Goal: Information Seeking & Learning: Learn about a topic

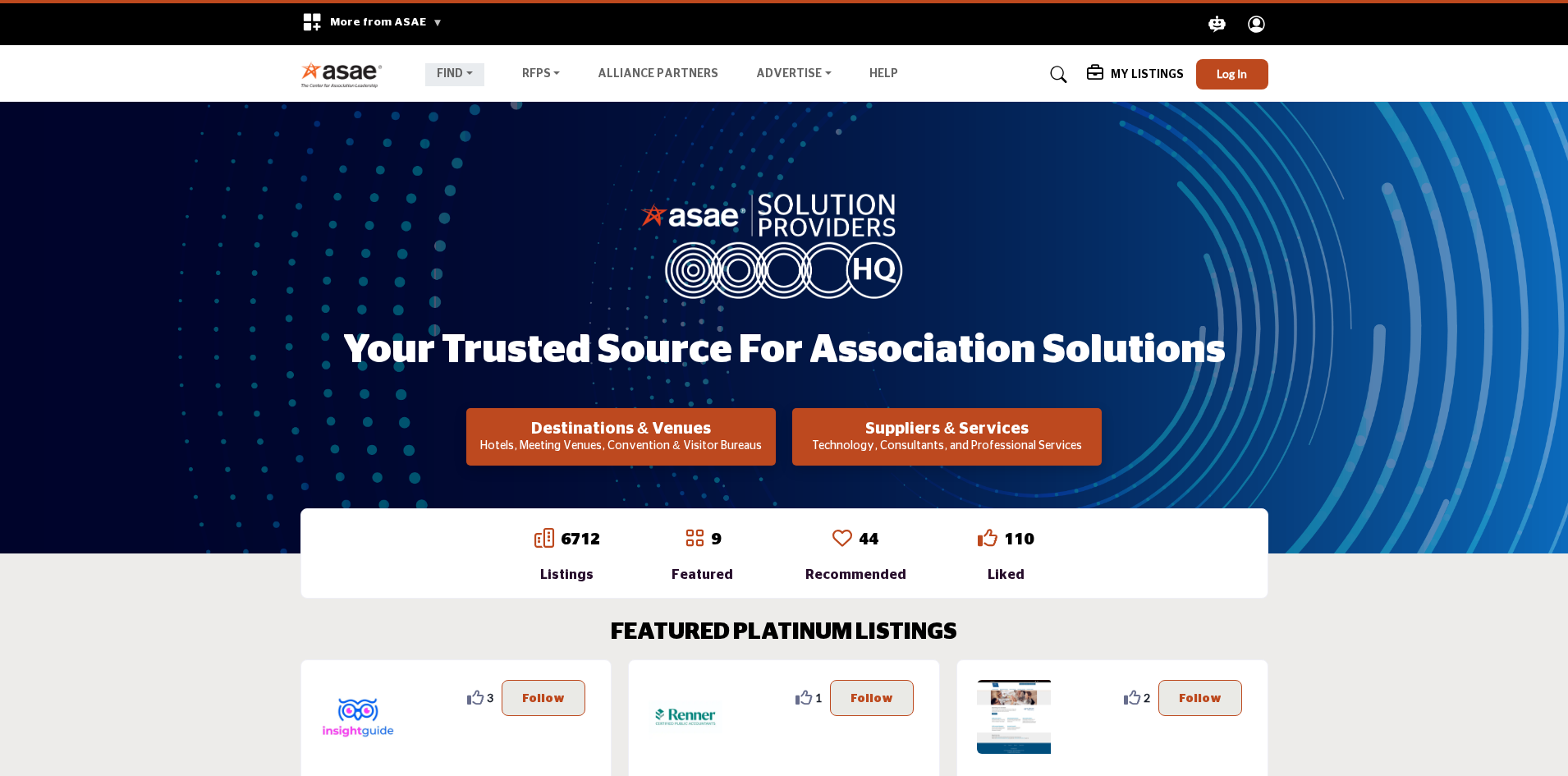
click at [448, 72] on link "Find" at bounding box center [455, 75] width 59 height 23
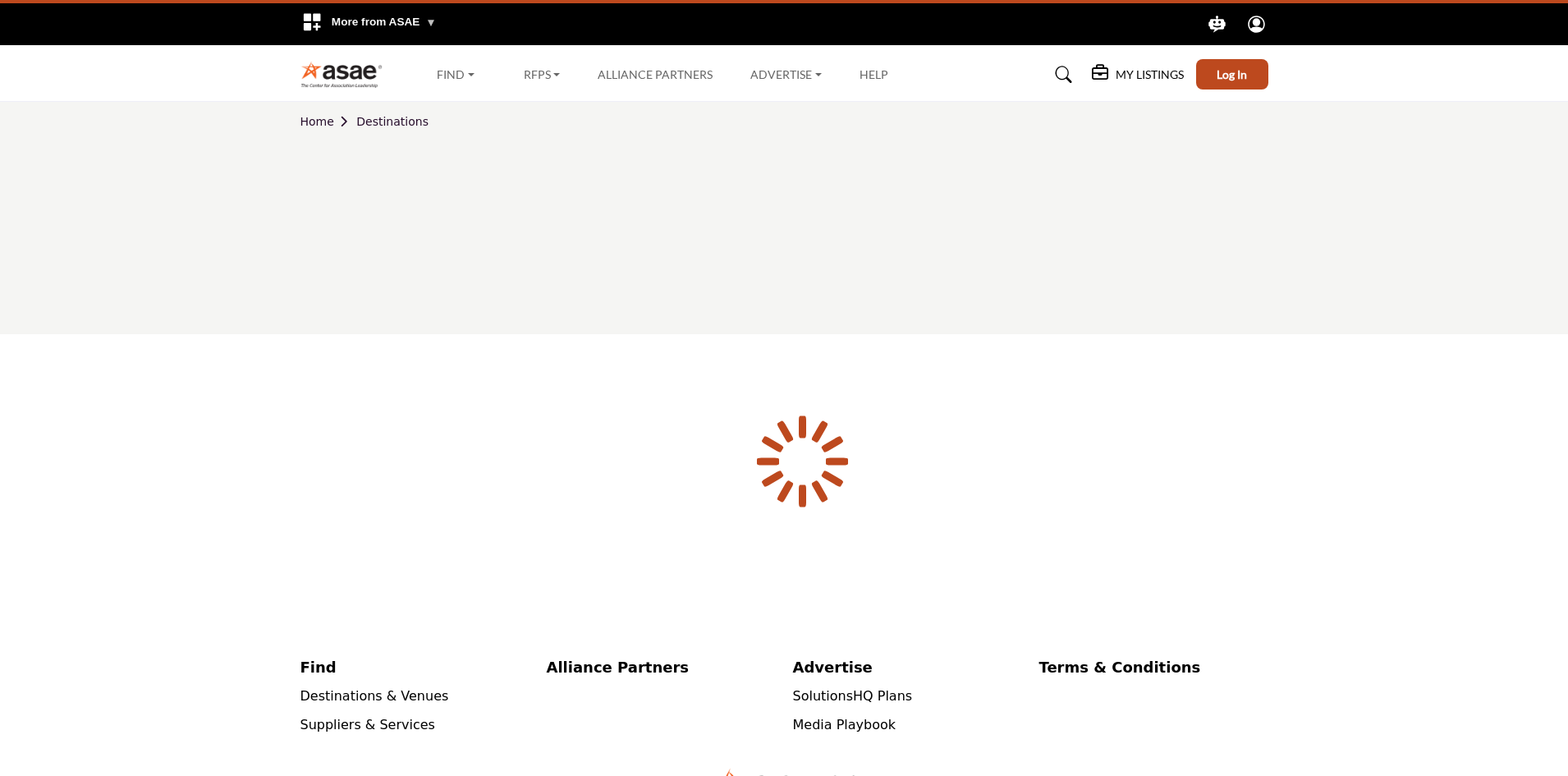
click at [0, 0] on div at bounding box center [0, 0] width 0 height 0
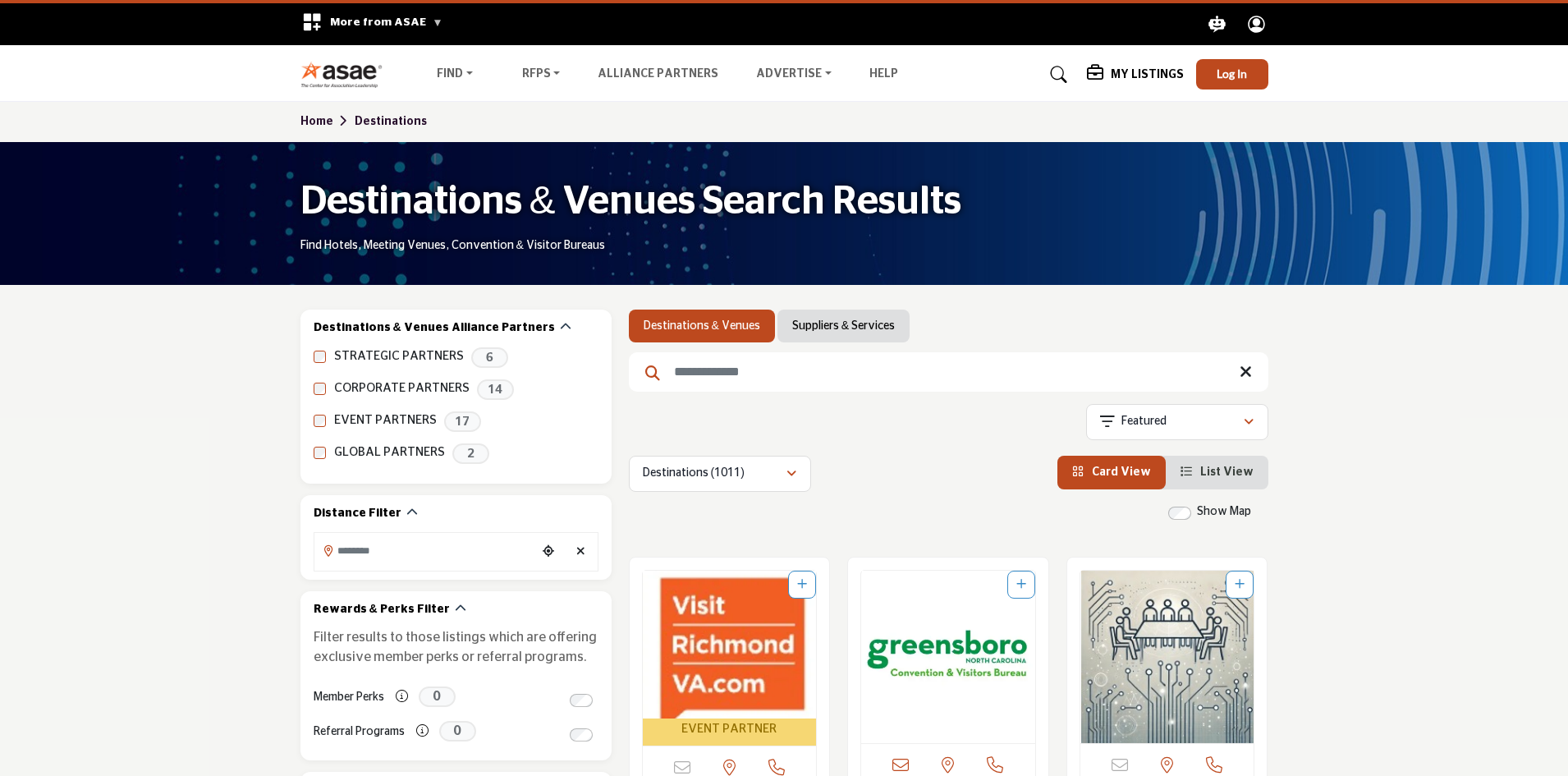
click at [0, 0] on link "Suppliers & Services" at bounding box center [0, 0] width 0 height 0
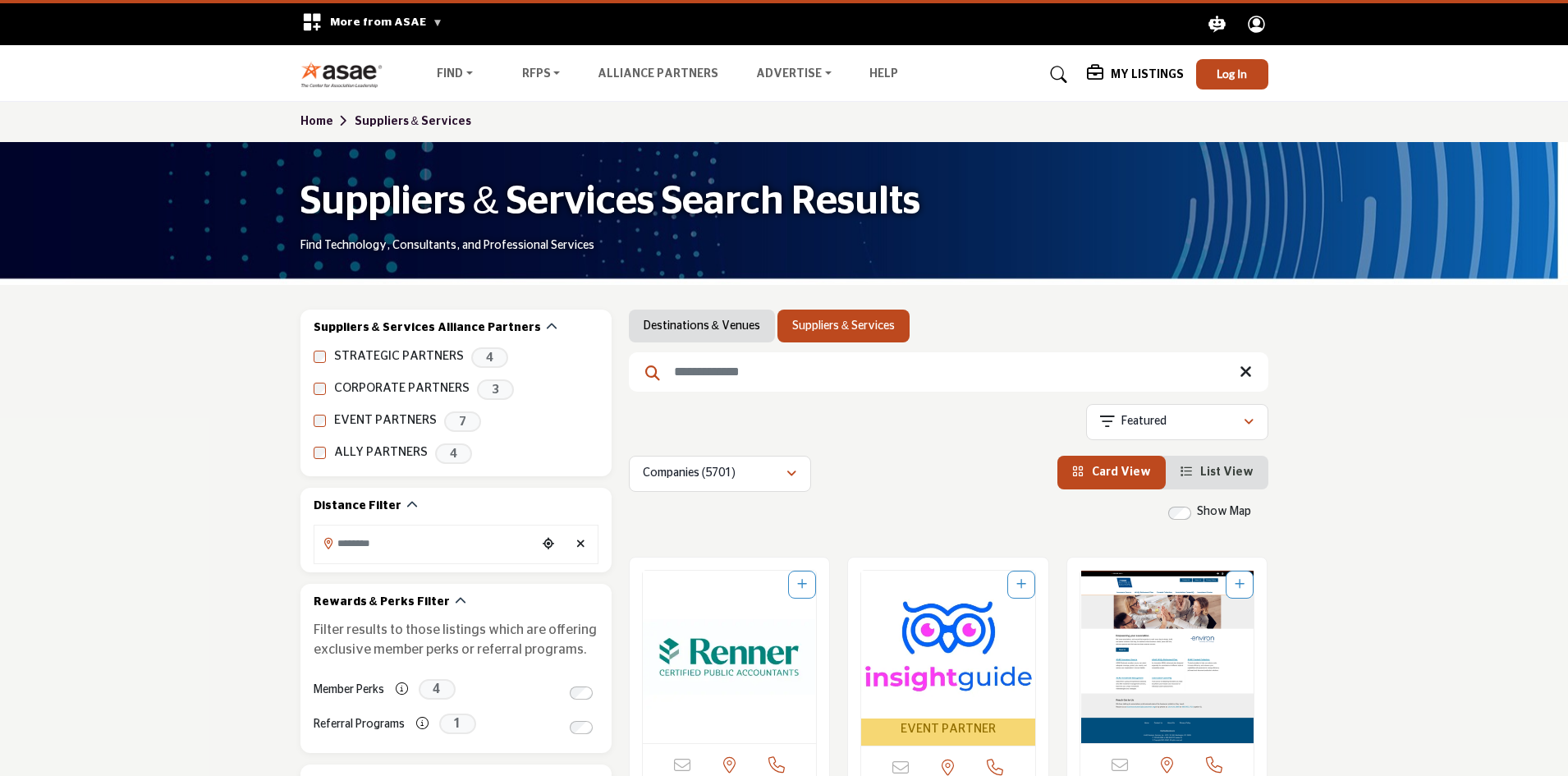
drag, startPoint x: 0, startPoint y: 0, endPoint x: 229, endPoint y: 401, distance: 461.8
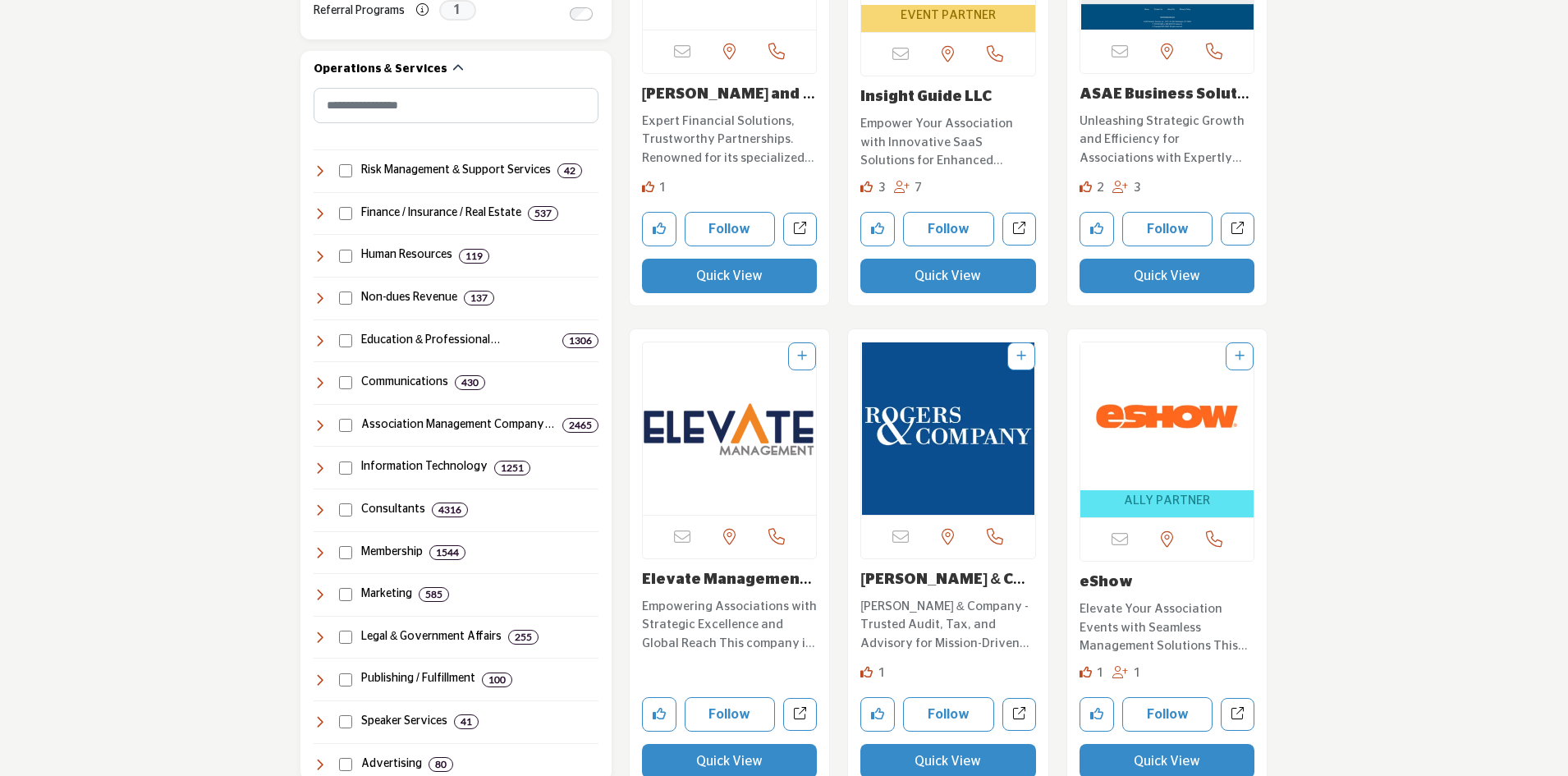
scroll to position [739, 0]
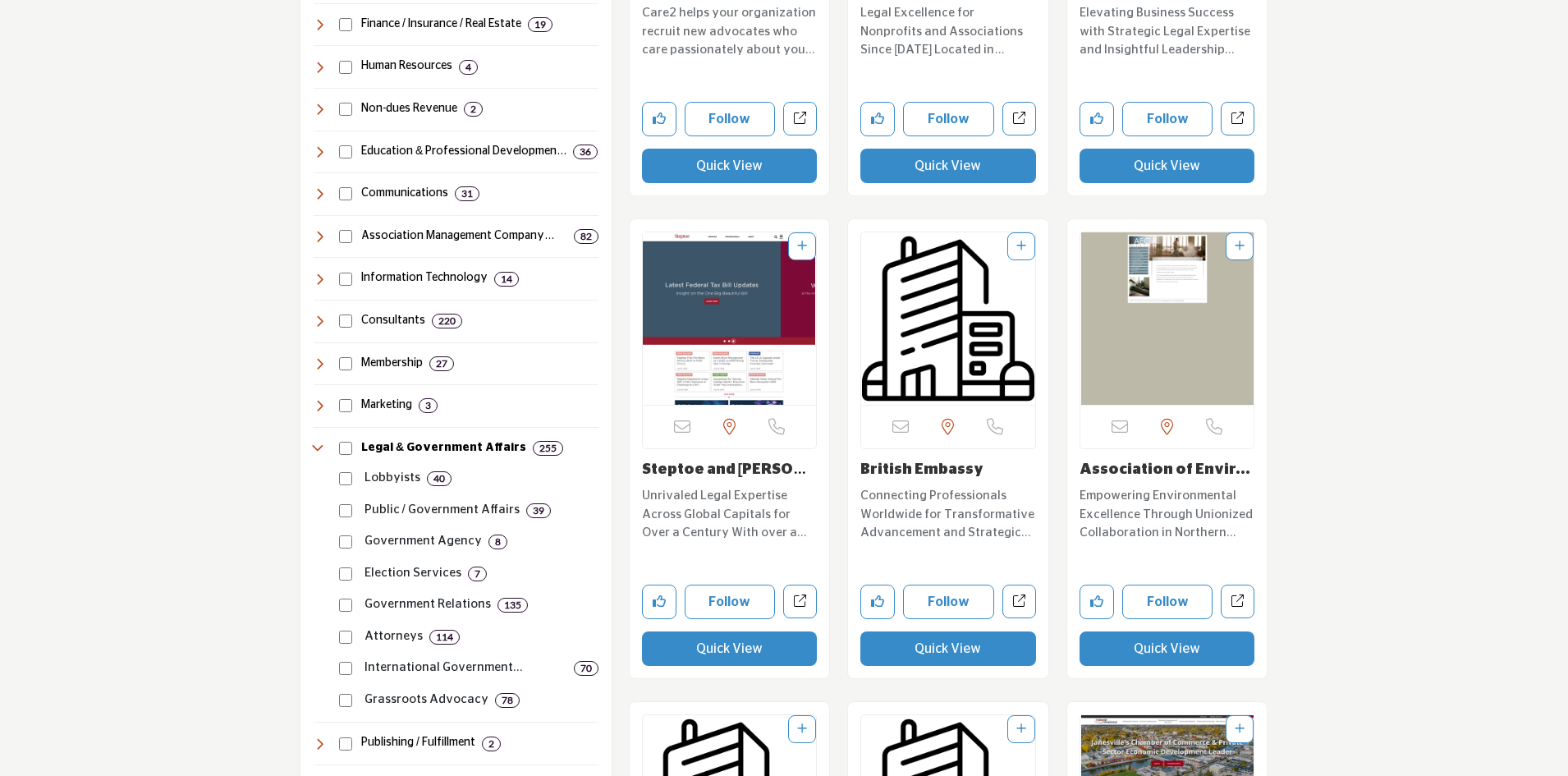
scroll to position [903, 0]
click at [371, 637] on p "Attorneys" at bounding box center [393, 636] width 58 height 19
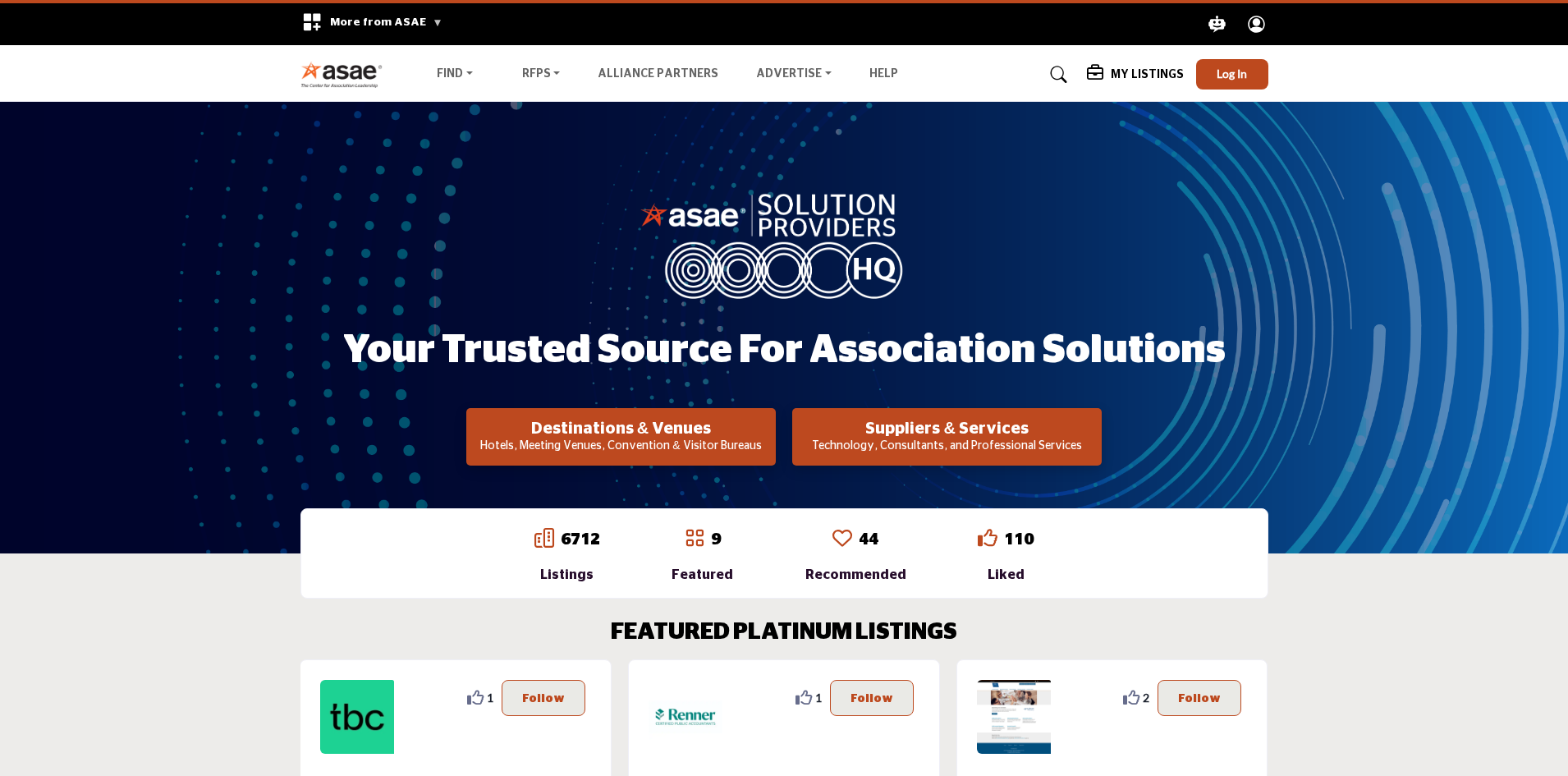
click at [0, 0] on link "Suppliers & Services" at bounding box center [0, 0] width 0 height 0
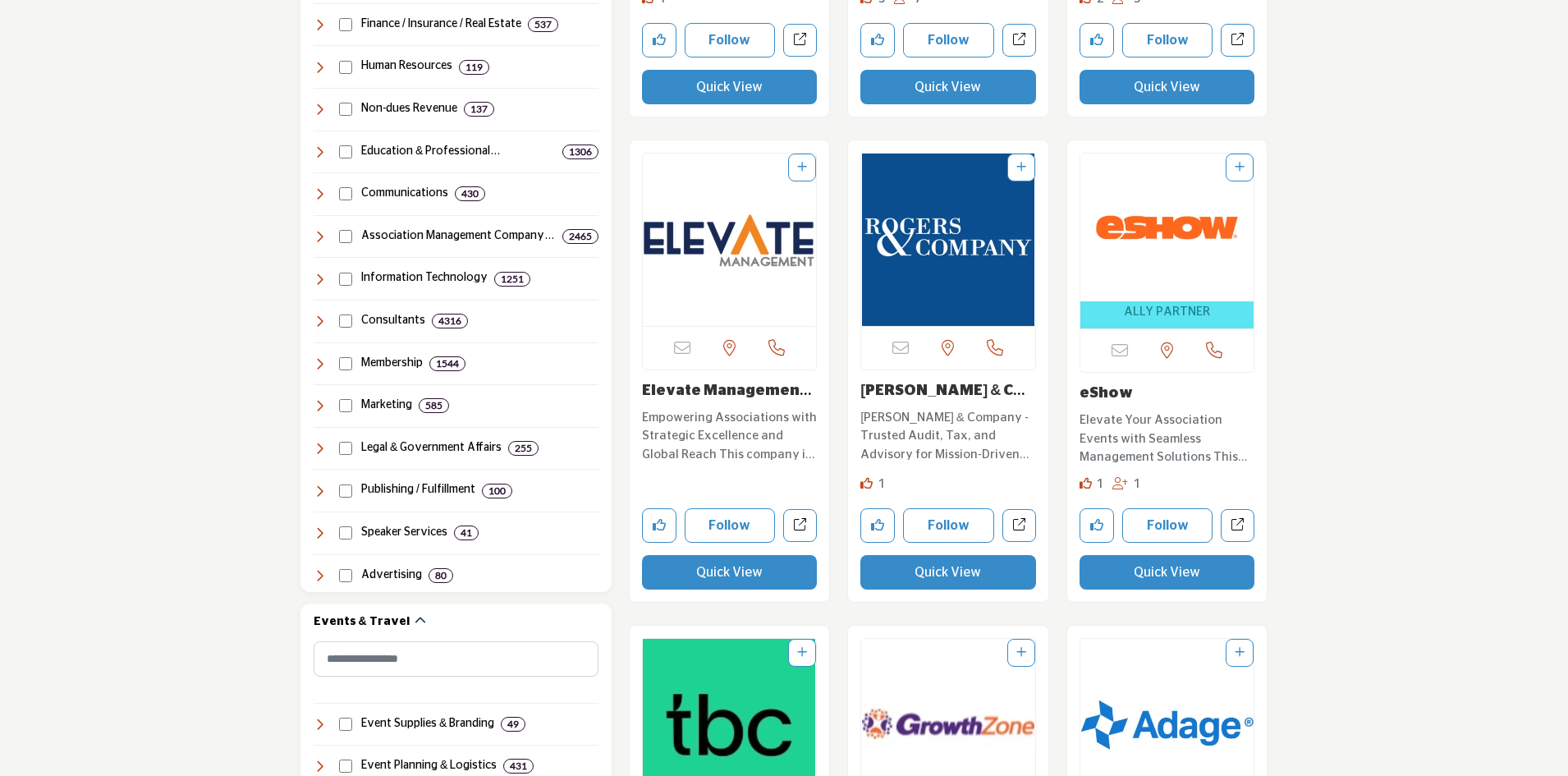
scroll to position [903, 0]
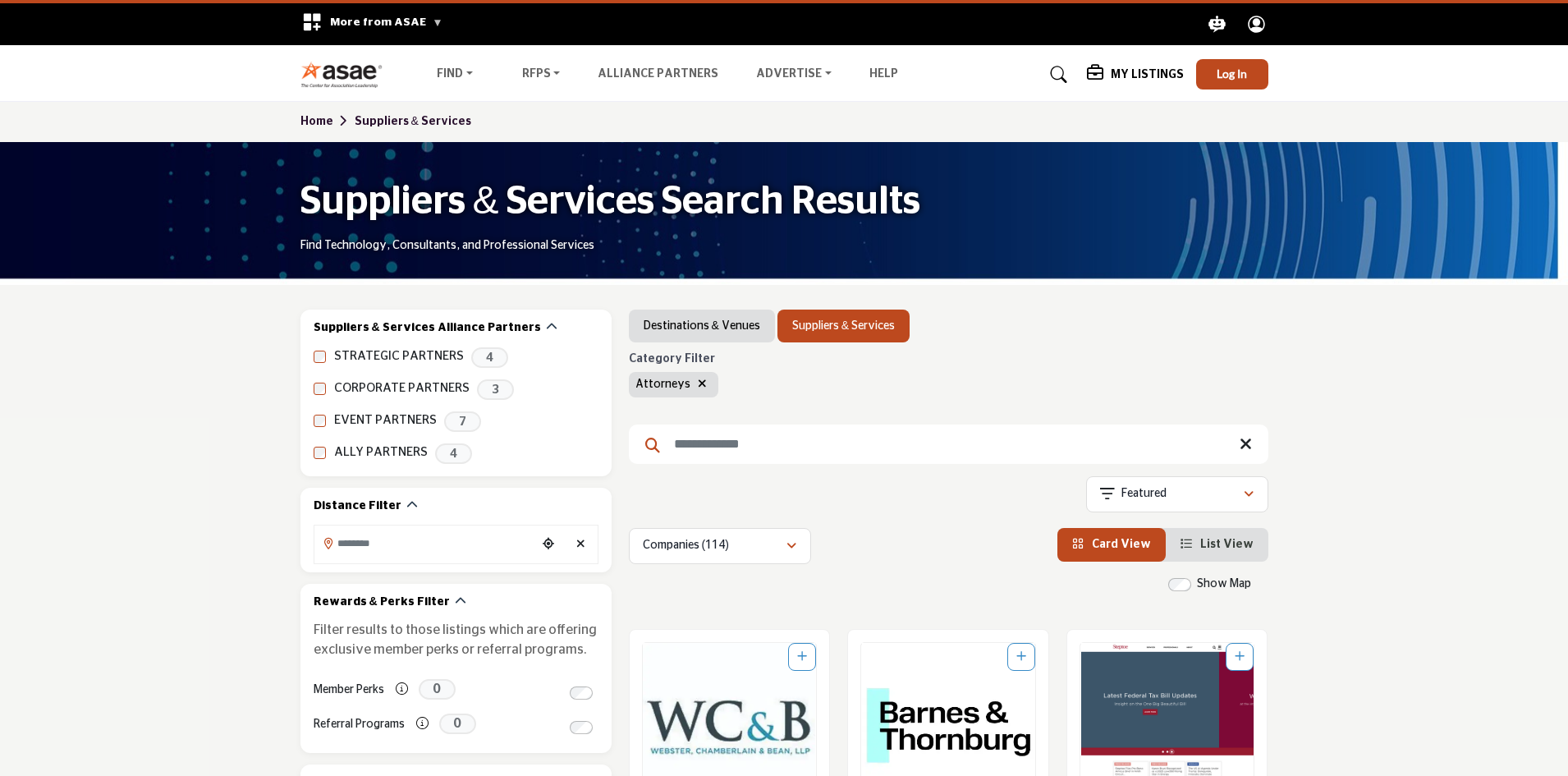
click at [321, 119] on link "Home" at bounding box center [328, 121] width 54 height 11
